Goal: Information Seeking & Learning: Learn about a topic

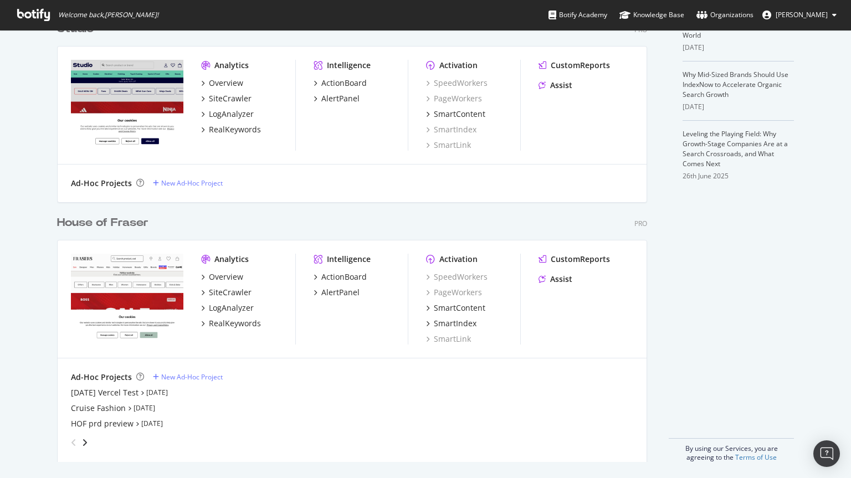
scroll to position [324, 0]
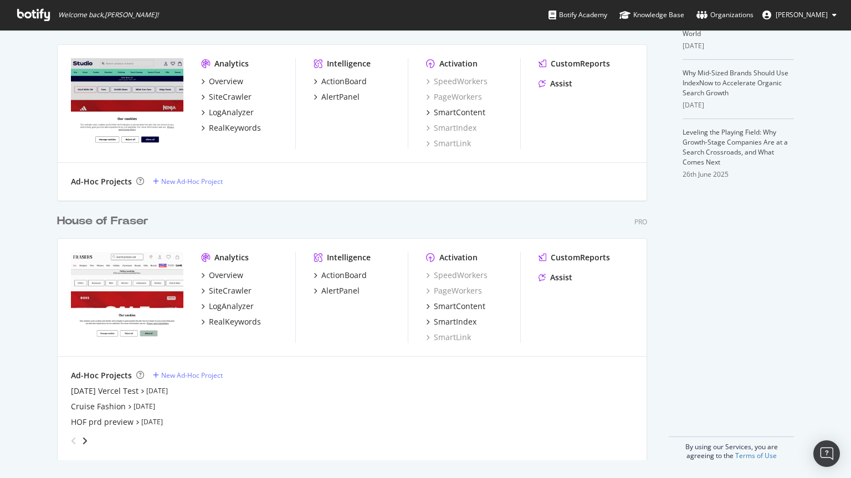
click at [99, 225] on div "House of Fraser" at bounding box center [102, 221] width 91 height 16
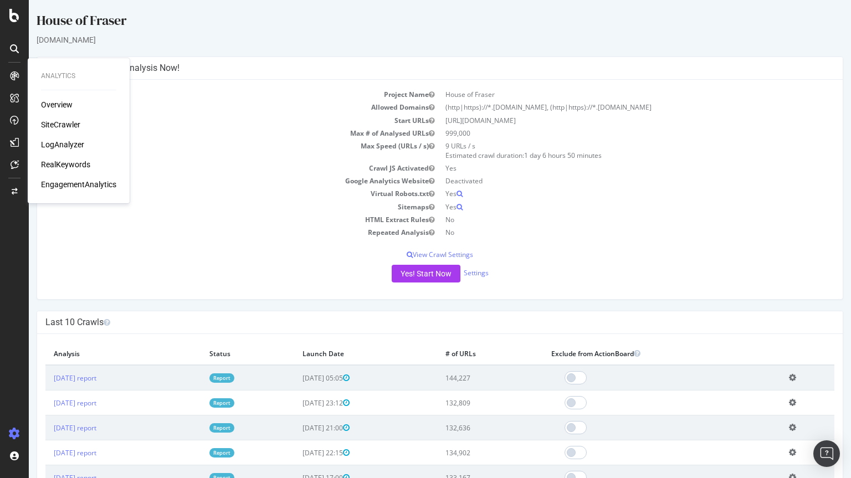
click at [57, 127] on div "SiteCrawler" at bounding box center [60, 124] width 39 height 11
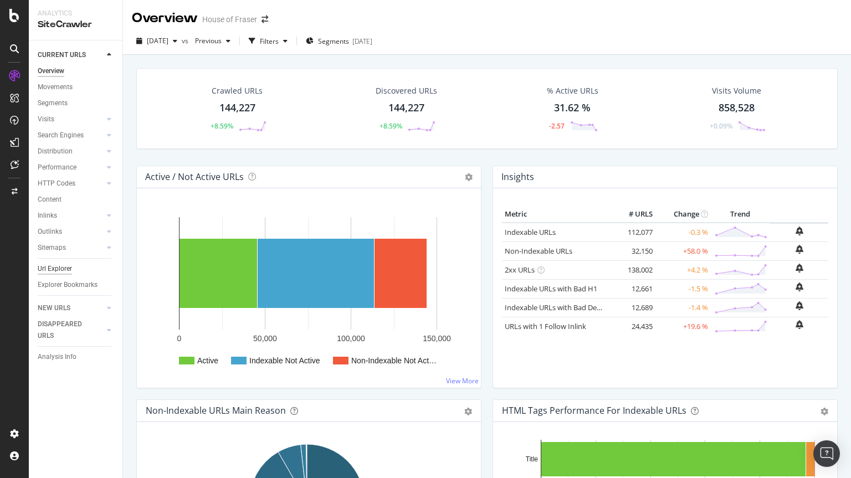
click at [49, 263] on div "Url Explorer" at bounding box center [55, 269] width 34 height 12
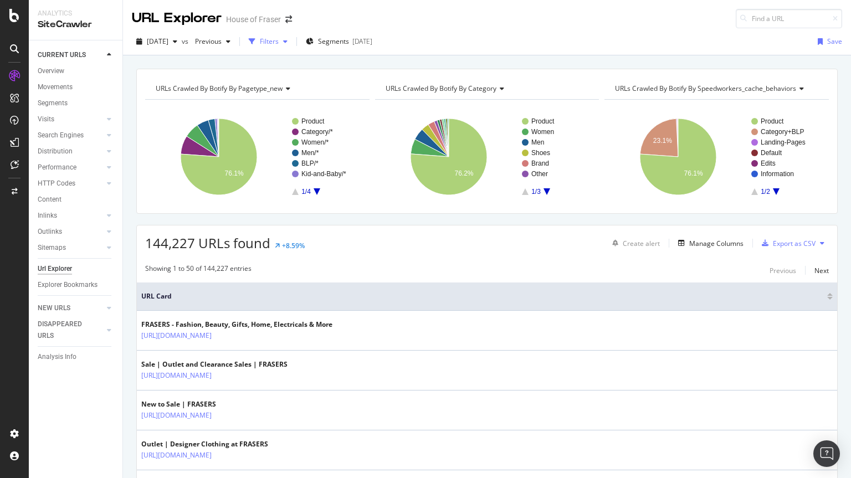
click at [279, 42] on div "Filters" at bounding box center [269, 41] width 19 height 9
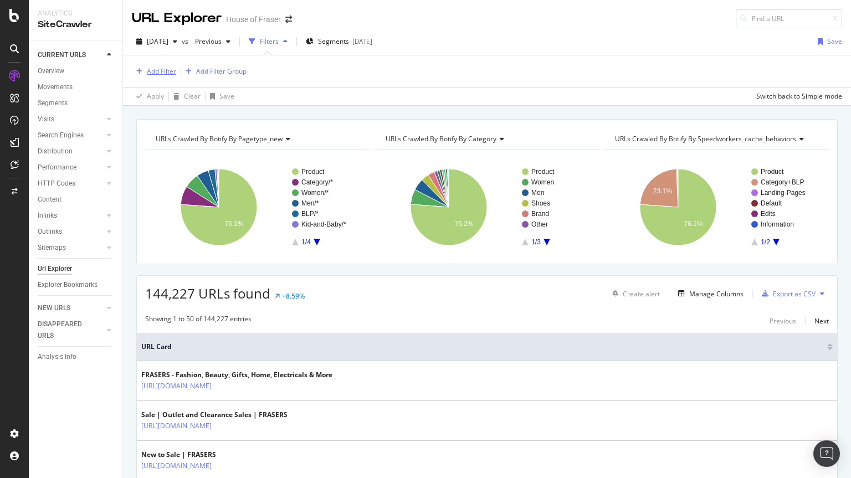
click at [159, 73] on div "Add Filter" at bounding box center [161, 71] width 29 height 9
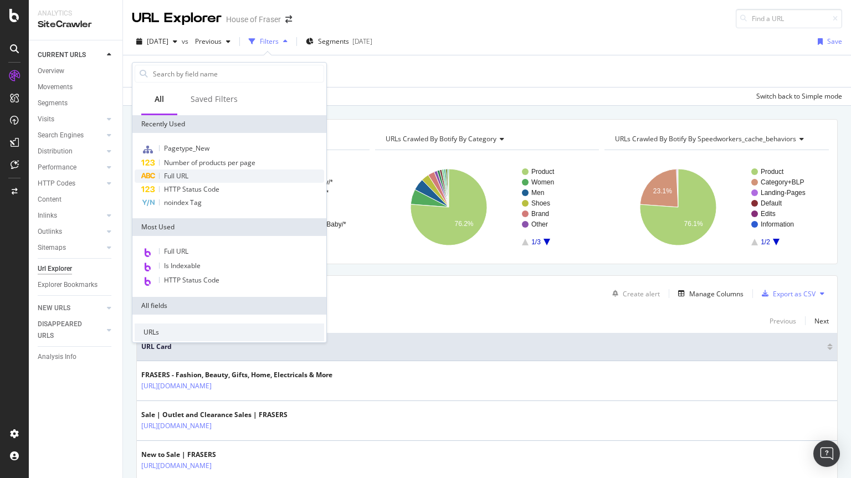
click at [182, 174] on span "Full URL" at bounding box center [176, 175] width 24 height 9
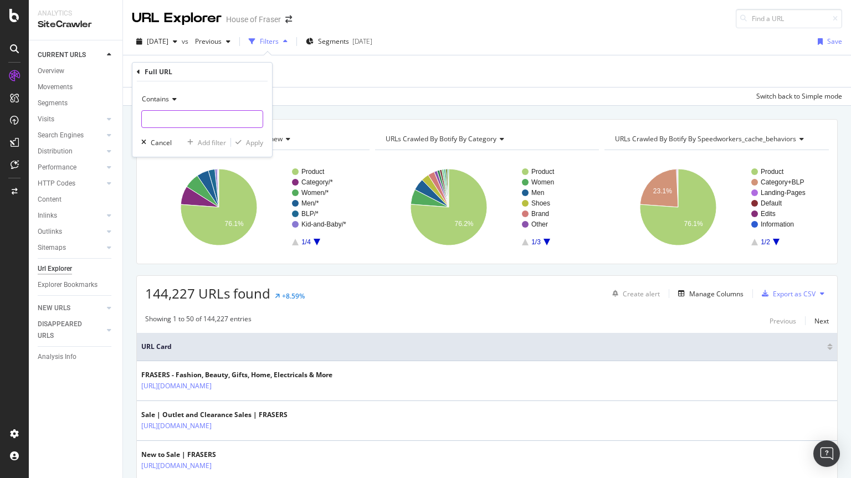
click at [201, 125] on input "text" at bounding box center [202, 119] width 121 height 18
type input "/beauty/perfume"
click at [254, 139] on div "Apply" at bounding box center [254, 142] width 17 height 9
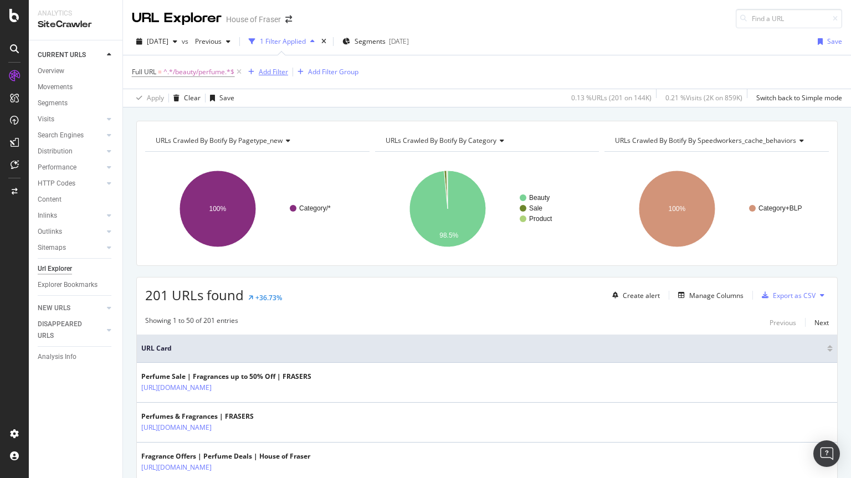
click at [265, 70] on div "Add Filter" at bounding box center [273, 71] width 29 height 9
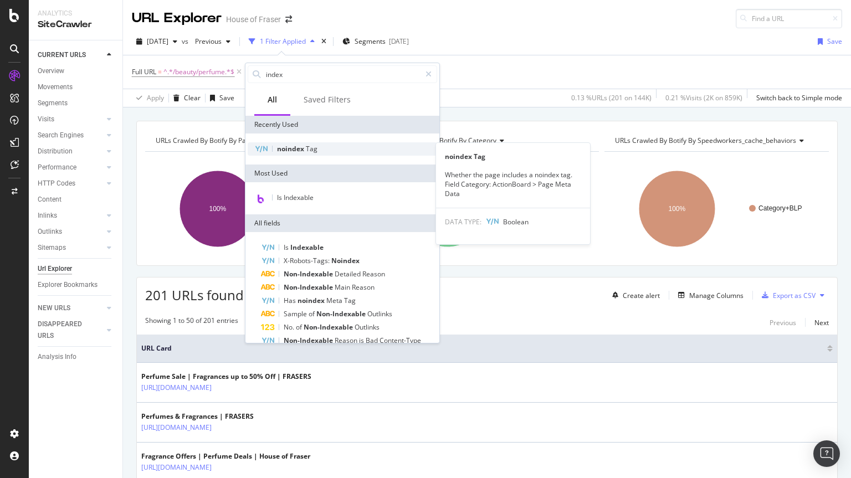
type input "index"
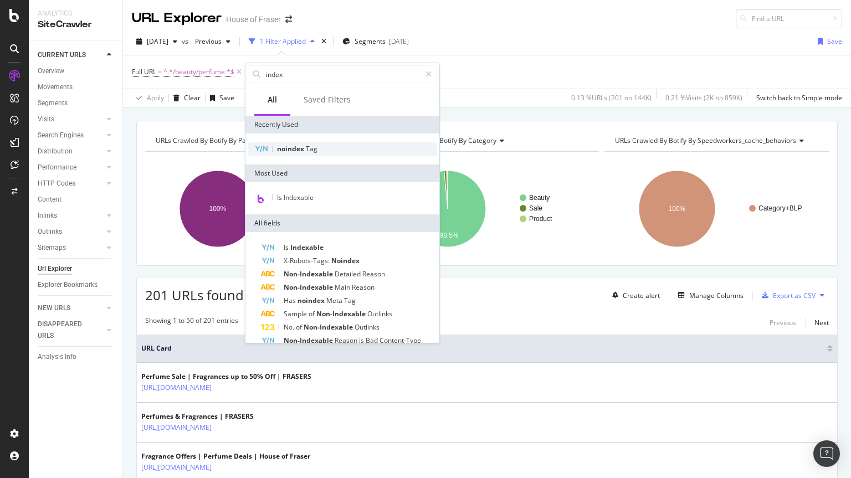
click at [290, 146] on span "noindex" at bounding box center [291, 148] width 29 height 9
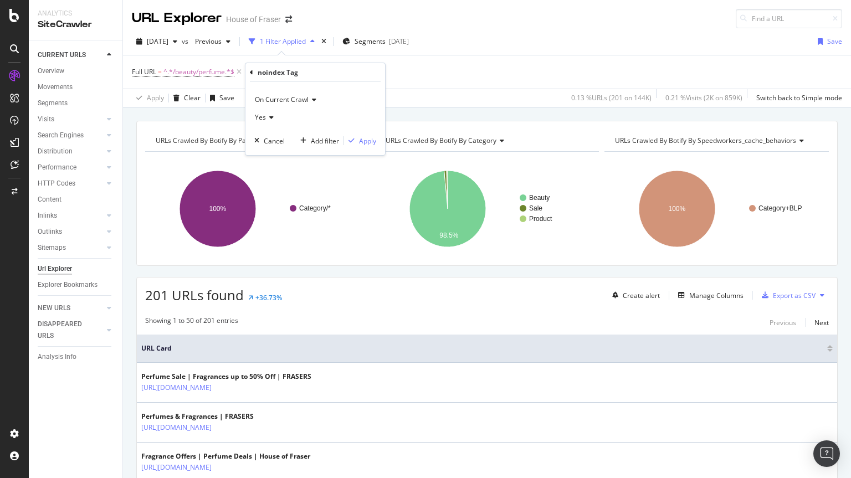
click at [265, 114] on span "Yes" at bounding box center [260, 117] width 11 height 9
click at [269, 159] on span "No" at bounding box center [264, 154] width 9 height 9
click at [363, 141] on div "Apply" at bounding box center [367, 140] width 17 height 9
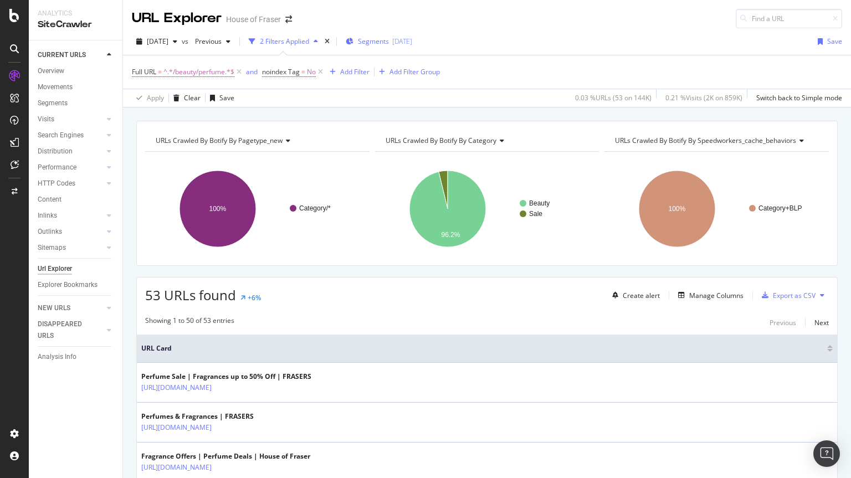
click at [389, 38] on span "Segments" at bounding box center [373, 41] width 31 height 9
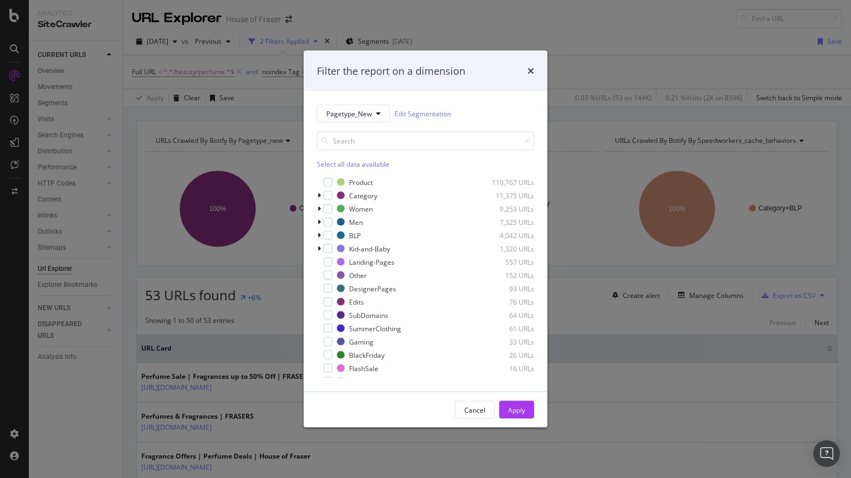
click at [345, 165] on div "Select all data available" at bounding box center [425, 164] width 217 height 9
click at [329, 180] on icon "modal" at bounding box center [328, 183] width 5 height 6
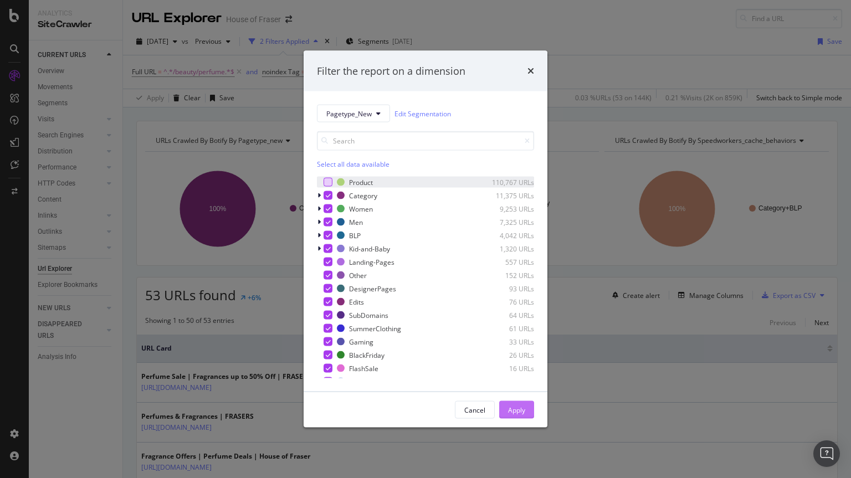
click at [513, 411] on div "Apply" at bounding box center [516, 409] width 17 height 9
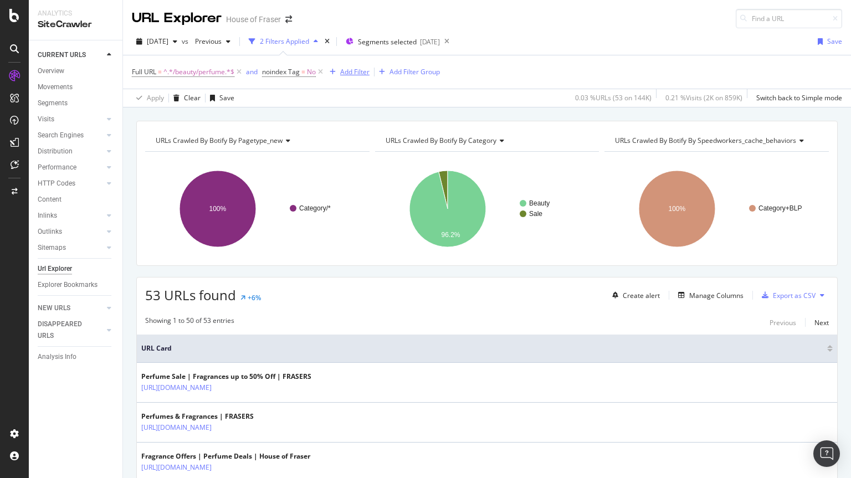
click at [349, 68] on div "Add Filter" at bounding box center [354, 71] width 29 height 9
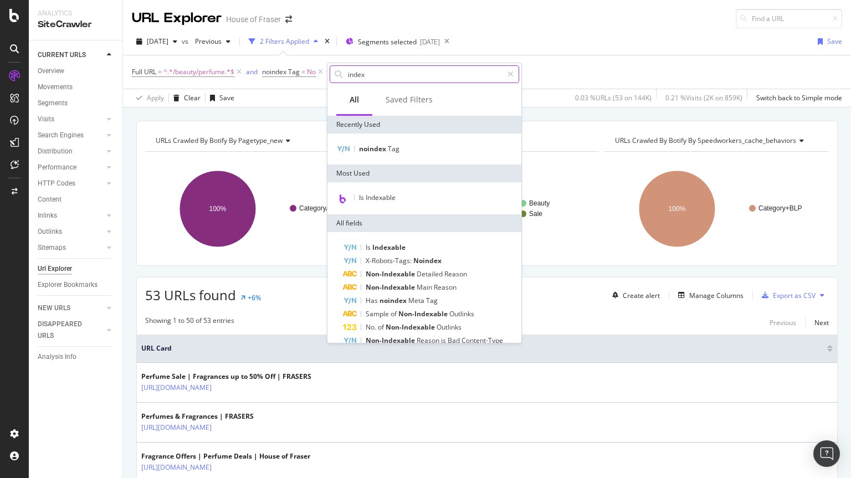
click at [376, 72] on input "index" at bounding box center [425, 74] width 156 height 17
type input "i"
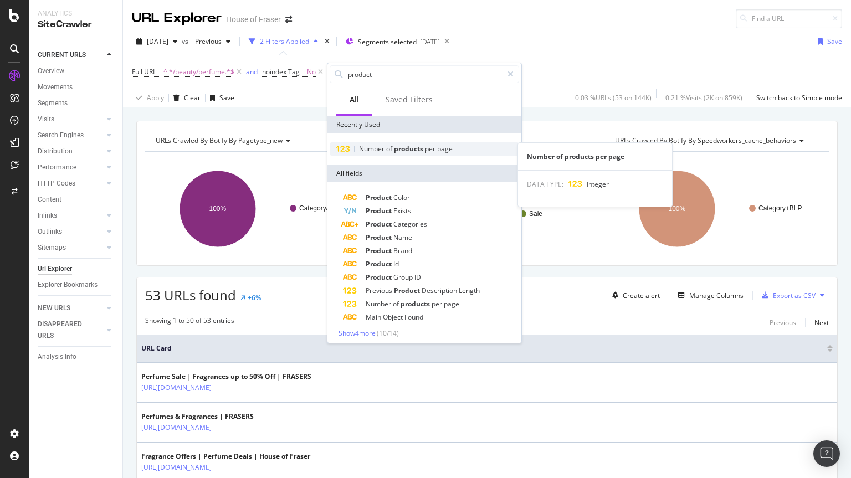
type input "product"
click at [391, 145] on span "of" at bounding box center [390, 148] width 8 height 9
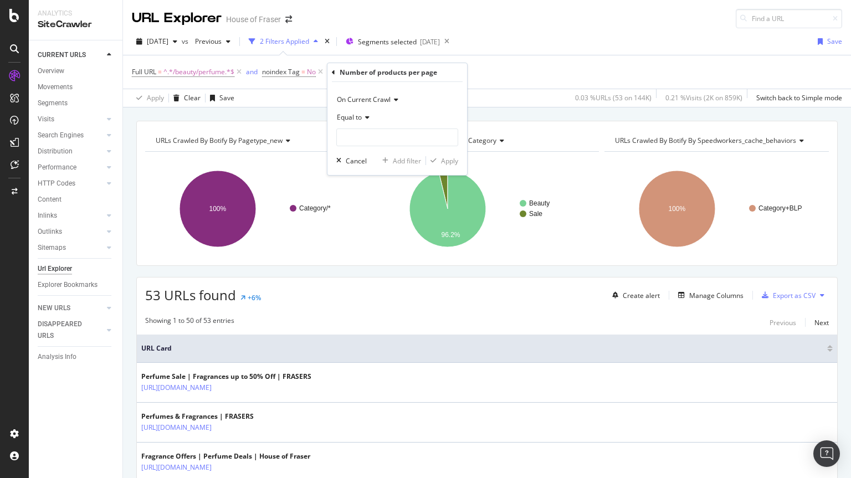
click at [365, 122] on div "Equal to" at bounding box center [397, 118] width 122 height 18
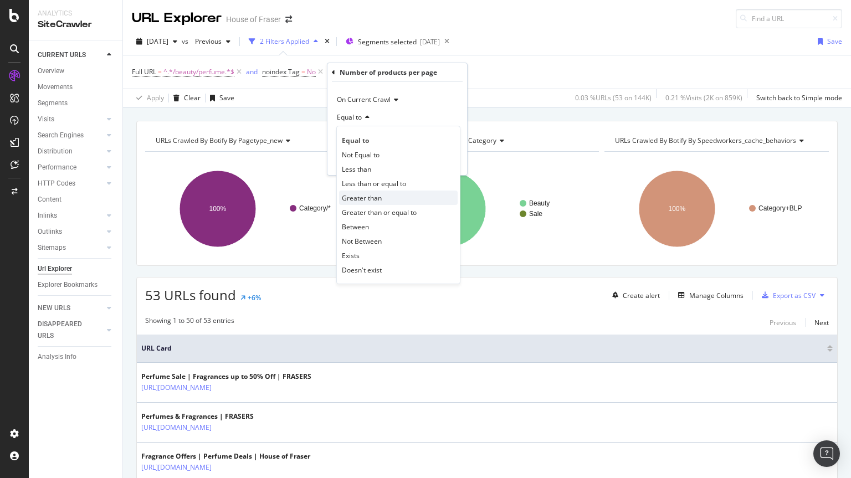
click at [363, 203] on div "Greater than" at bounding box center [398, 198] width 119 height 14
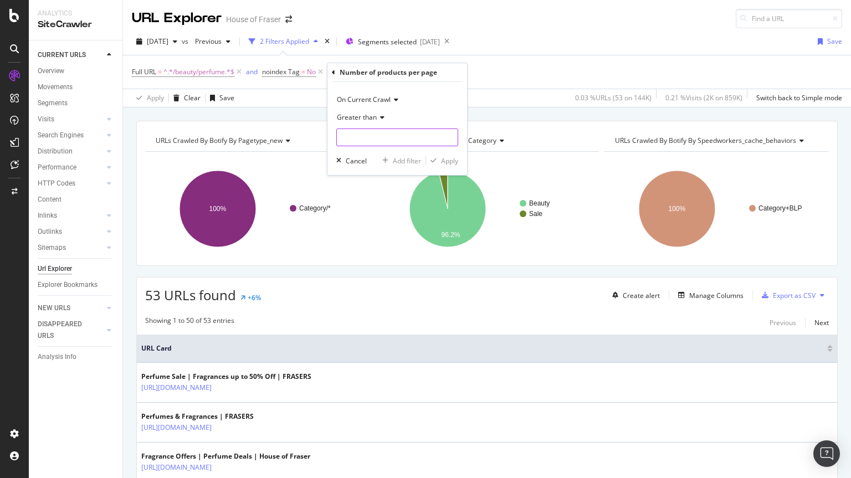
click at [348, 142] on input "number" at bounding box center [397, 138] width 122 height 18
type input "4"
click at [441, 165] on div "Apply" at bounding box center [449, 160] width 17 height 9
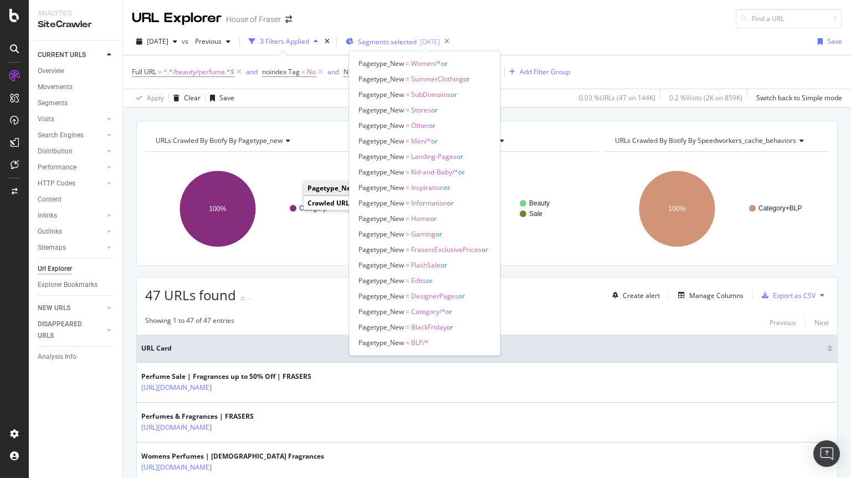
click at [411, 43] on span "Segments selected" at bounding box center [387, 41] width 59 height 9
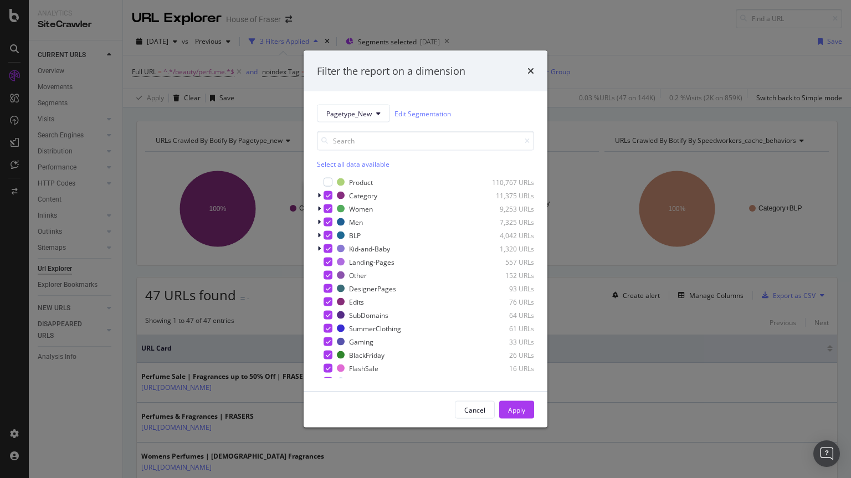
click at [632, 69] on div "Filter the report on a dimension Pagetype_New Edit Segmentation Select all data…" at bounding box center [425, 239] width 851 height 478
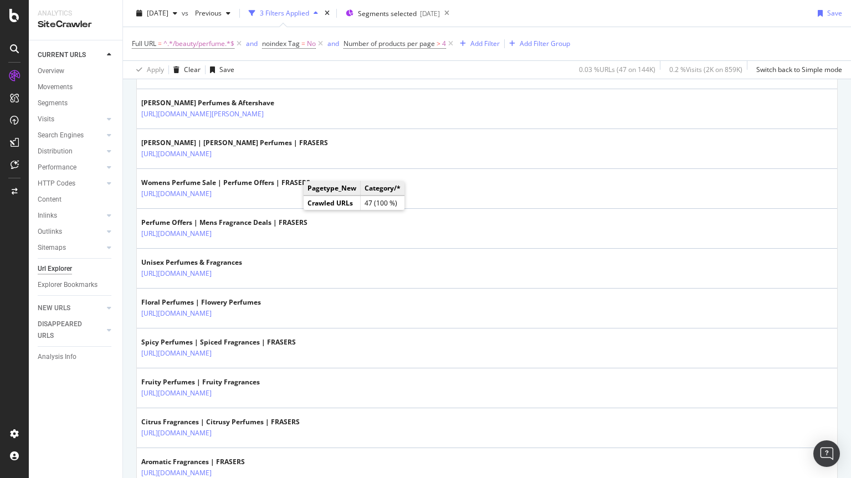
scroll to position [1824, 0]
